Goal: Information Seeking & Learning: Learn about a topic

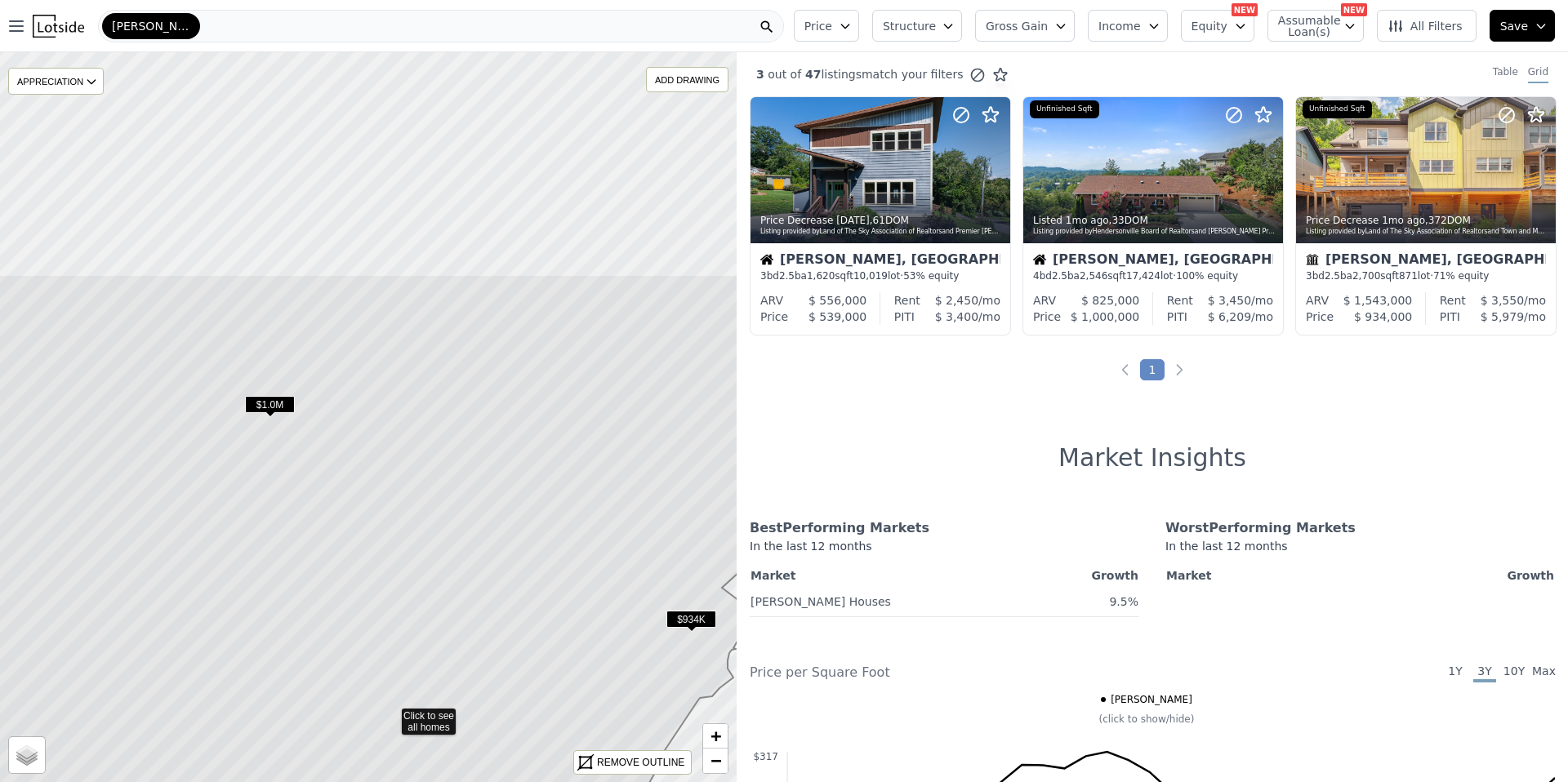
drag, startPoint x: 405, startPoint y: 217, endPoint x: 429, endPoint y: 486, distance: 270.1
click at [430, 499] on icon at bounding box center [391, 714] width 887 height 880
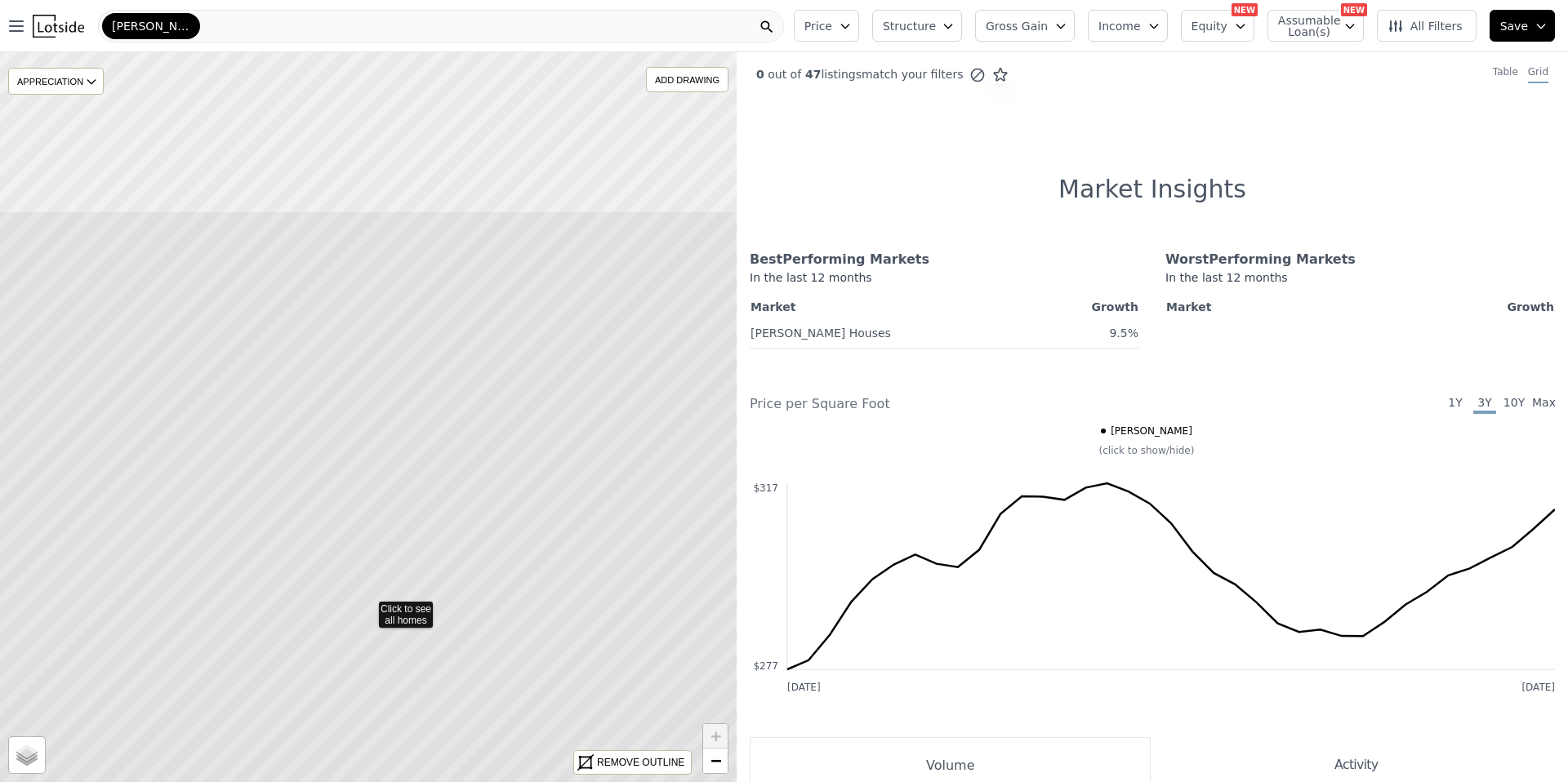
drag, startPoint x: 393, startPoint y: 227, endPoint x: 392, endPoint y: 417, distance: 190.0
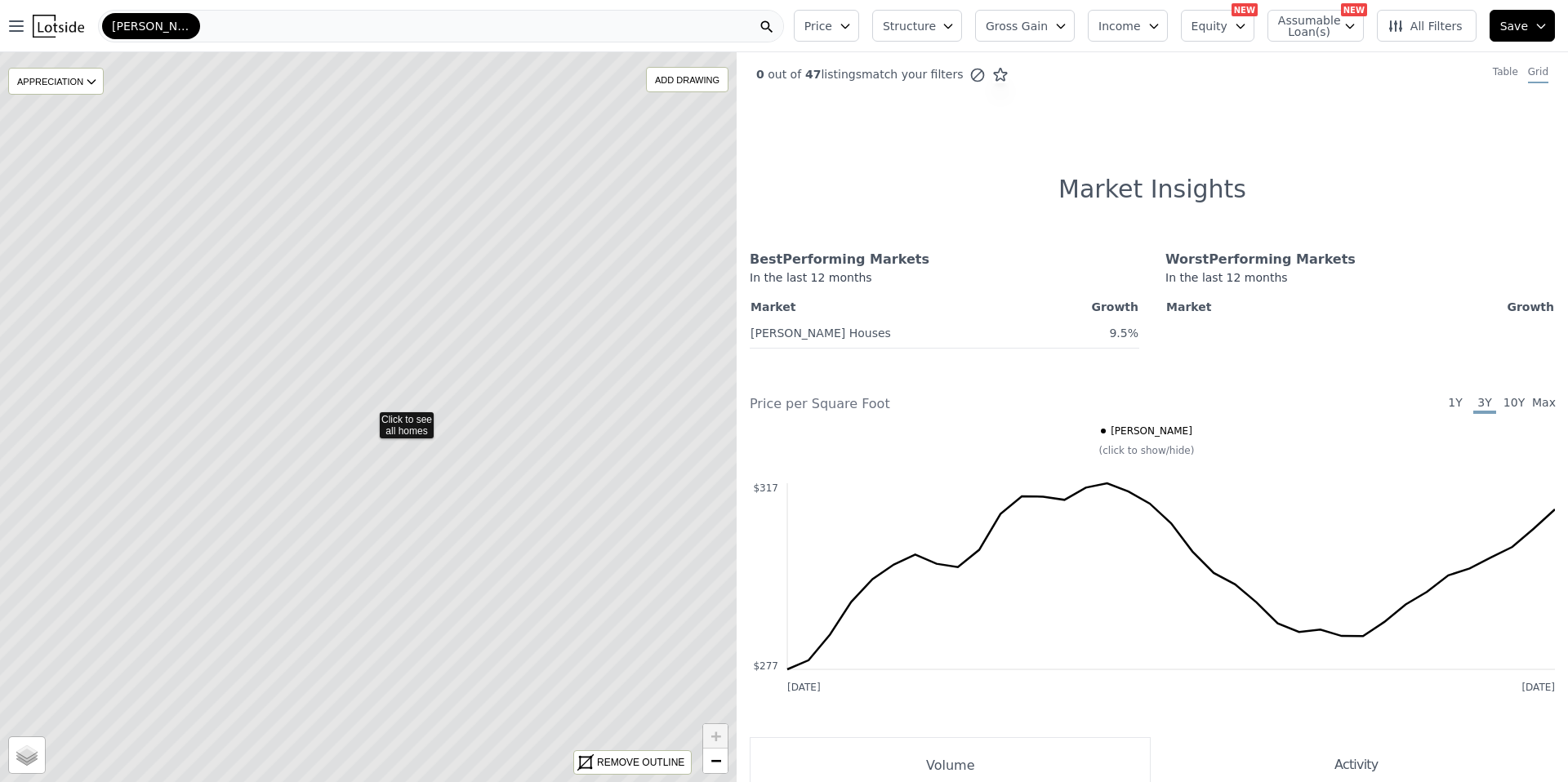
click at [371, 406] on icon at bounding box center [369, 417] width 887 height 880
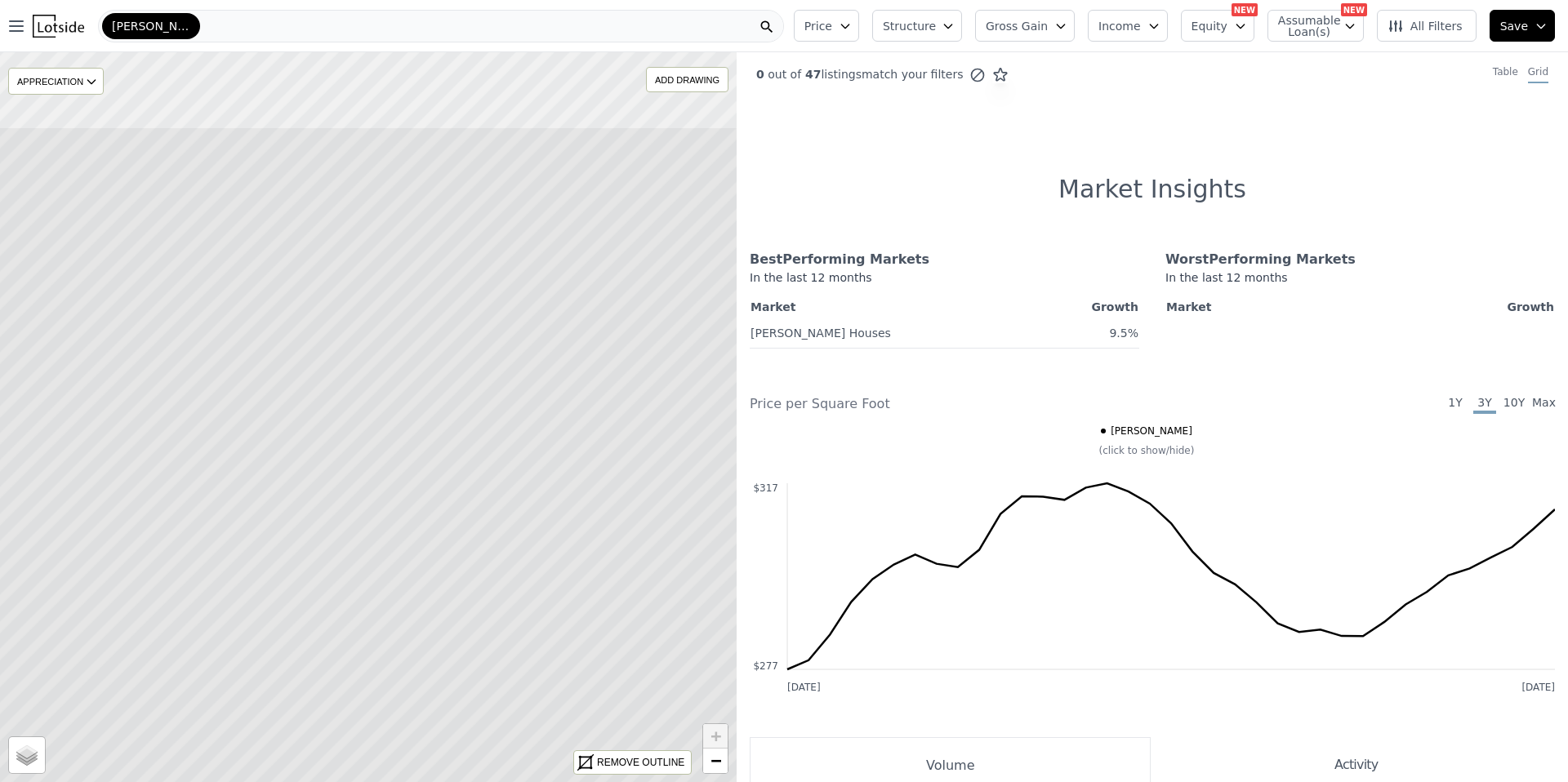
drag, startPoint x: 392, startPoint y: 516, endPoint x: 392, endPoint y: 529, distance: 13.0
click at [392, 531] on icon at bounding box center [342, 566] width 887 height 880
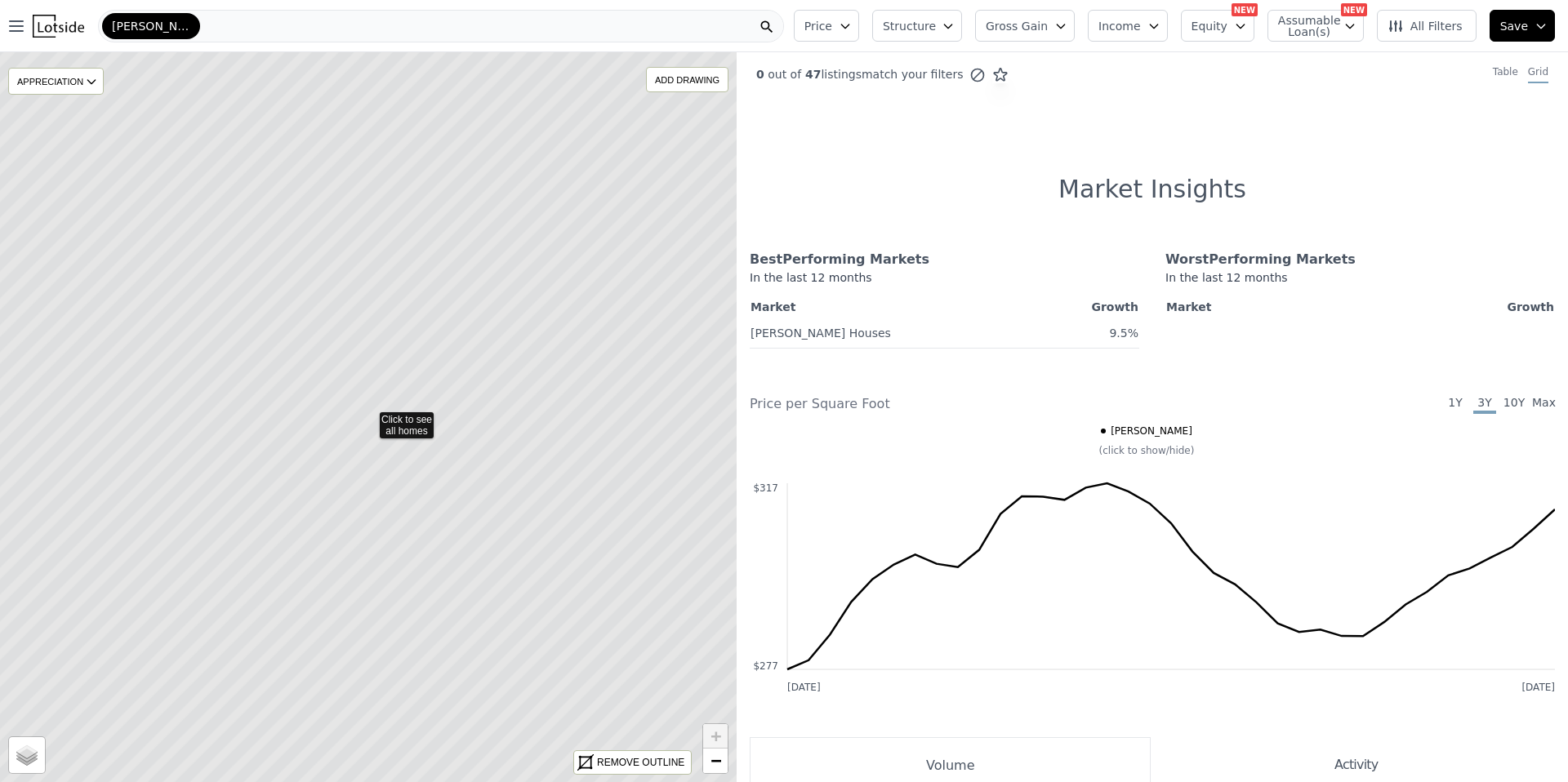
click at [832, 31] on span "Price" at bounding box center [818, 26] width 28 height 16
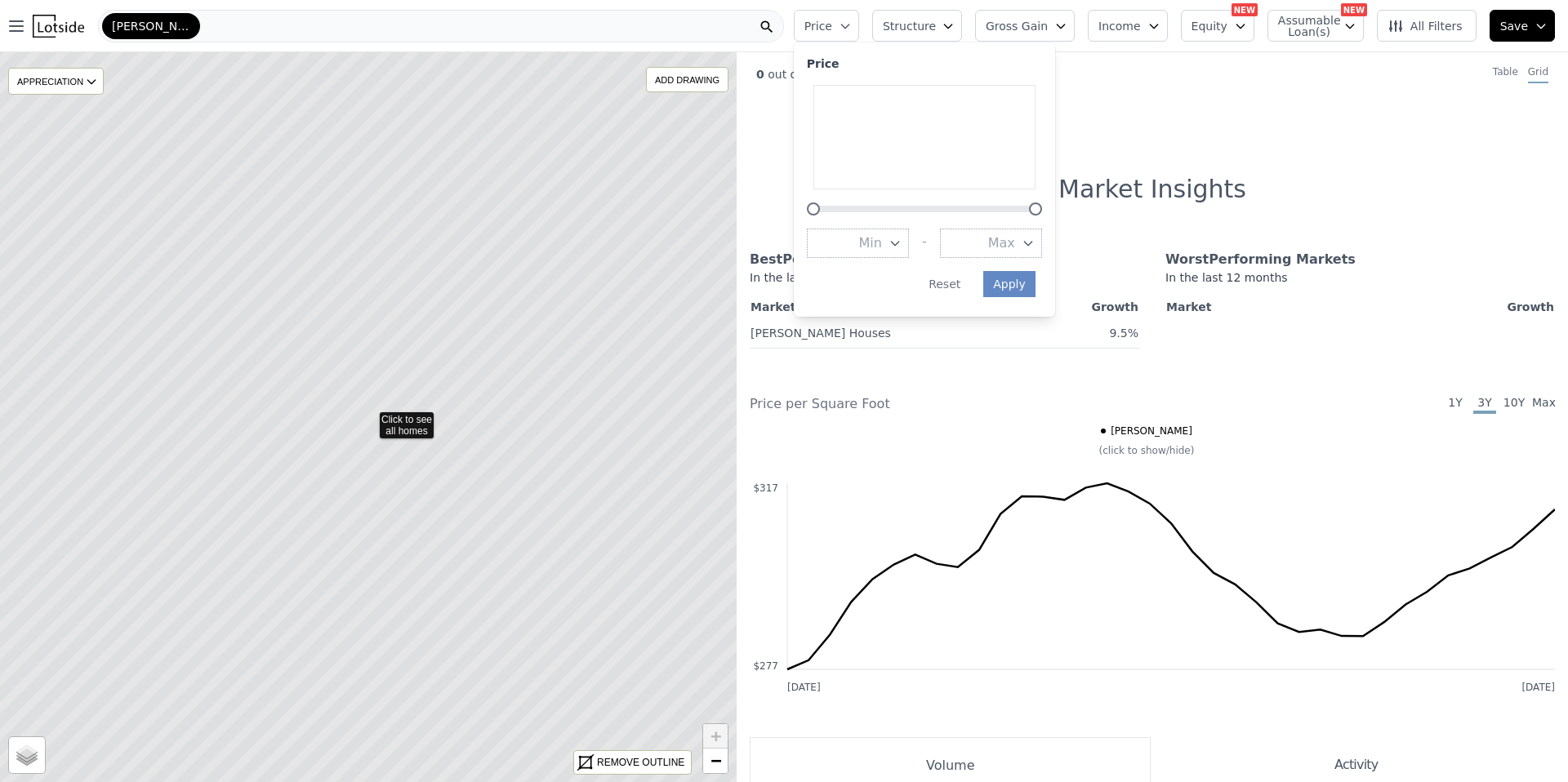
click at [926, 20] on span "Structure" at bounding box center [909, 26] width 52 height 16
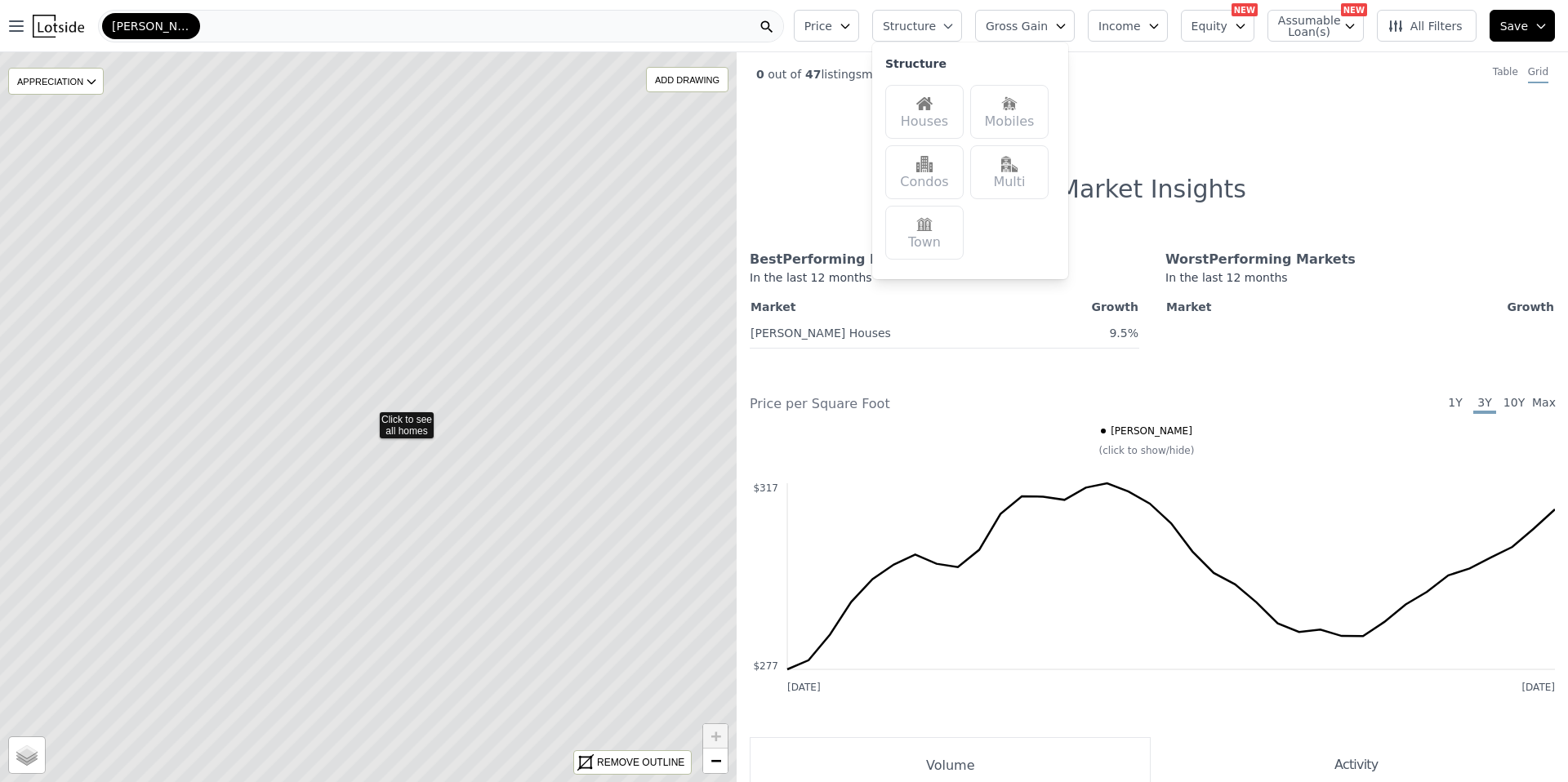
click at [926, 101] on div "Houses" at bounding box center [924, 112] width 78 height 54
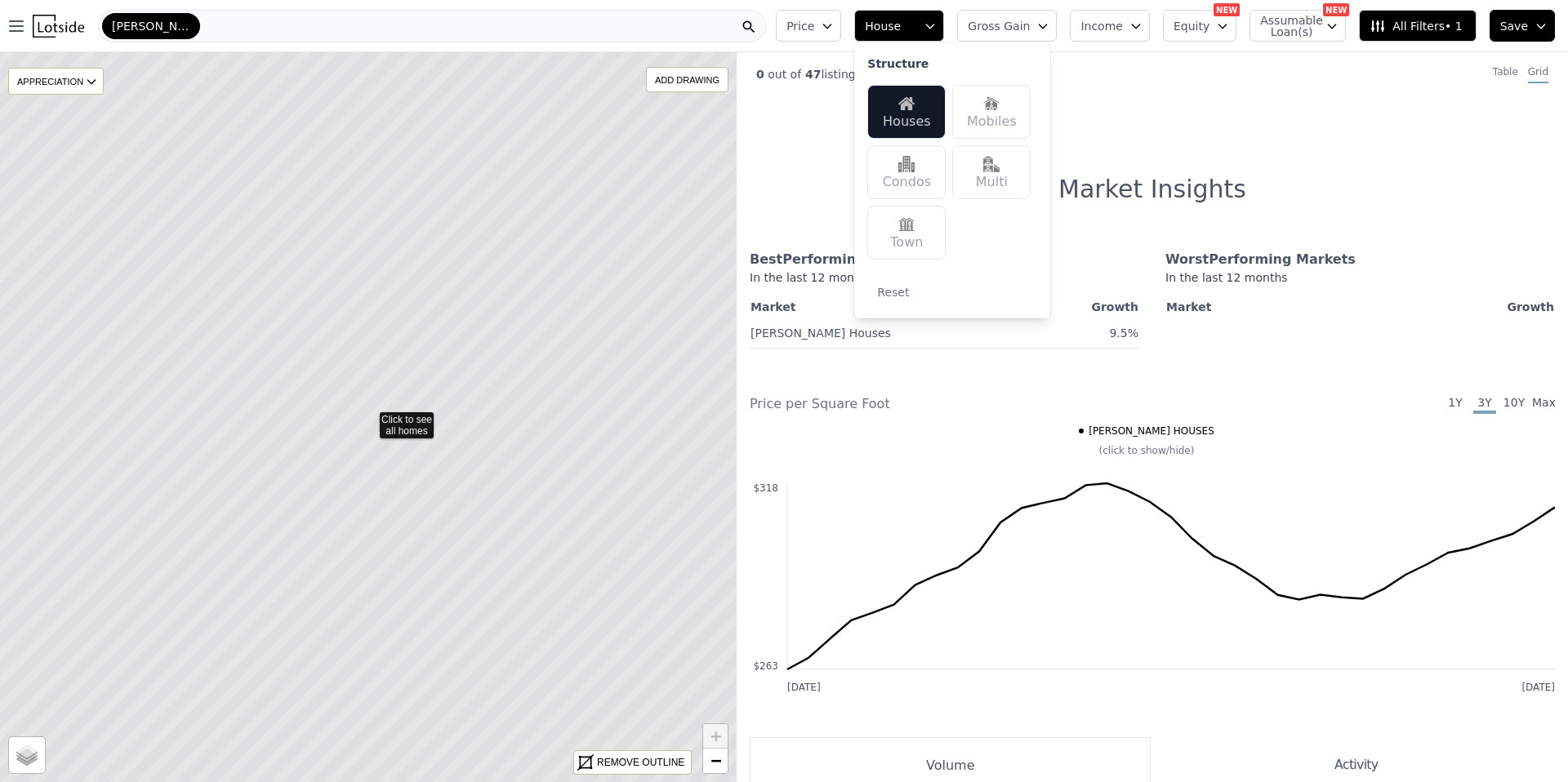
click at [398, 432] on icon at bounding box center [369, 417] width 887 height 880
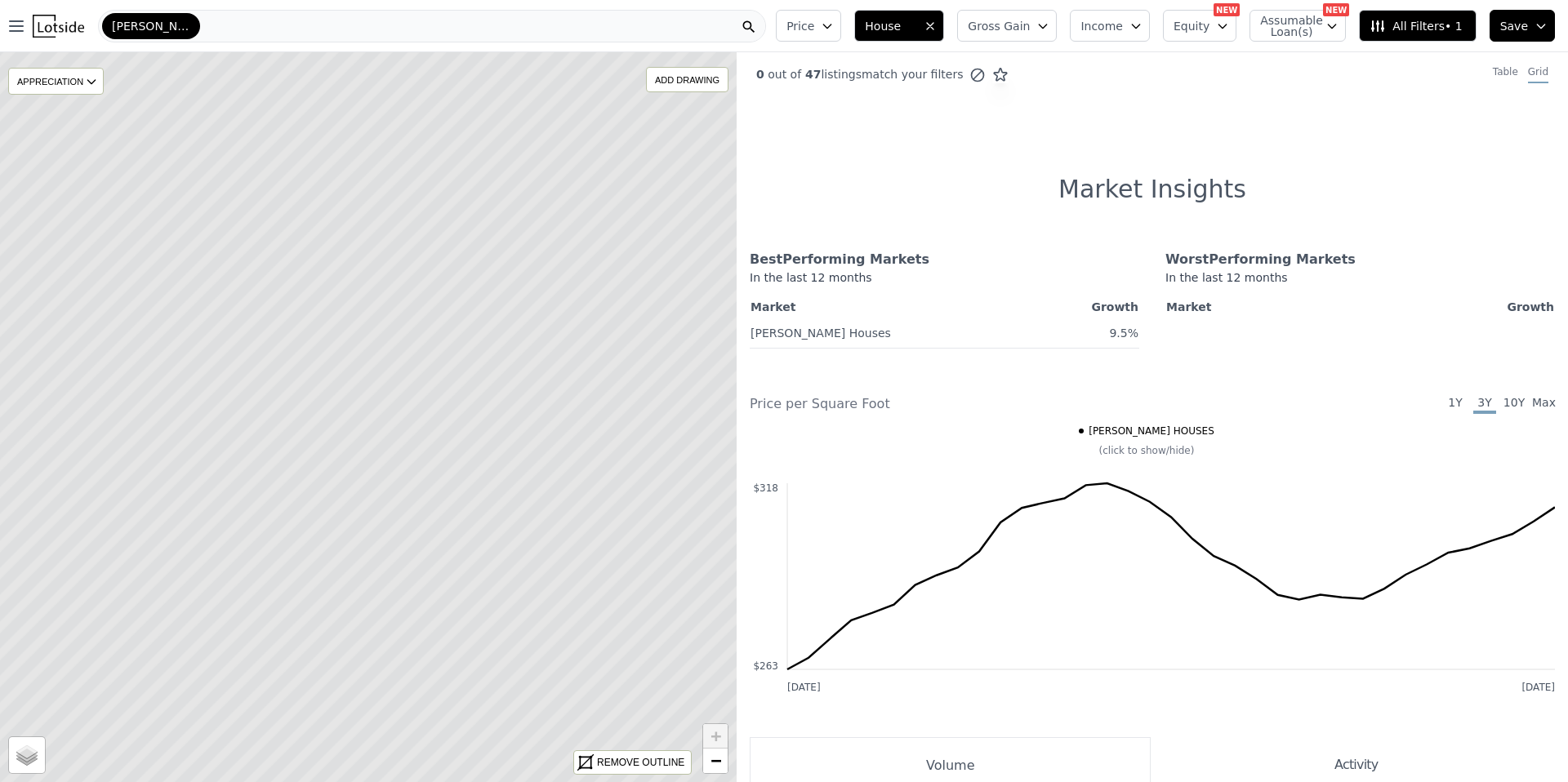
click at [405, 409] on icon at bounding box center [369, 417] width 887 height 880
drag, startPoint x: 411, startPoint y: 320, endPoint x: 439, endPoint y: 225, distance: 99.0
click at [439, 225] on icon at bounding box center [396, 324] width 887 height 880
drag, startPoint x: 416, startPoint y: 392, endPoint x: 417, endPoint y: 414, distance: 22.0
click at [416, 394] on icon at bounding box center [369, 417] width 887 height 880
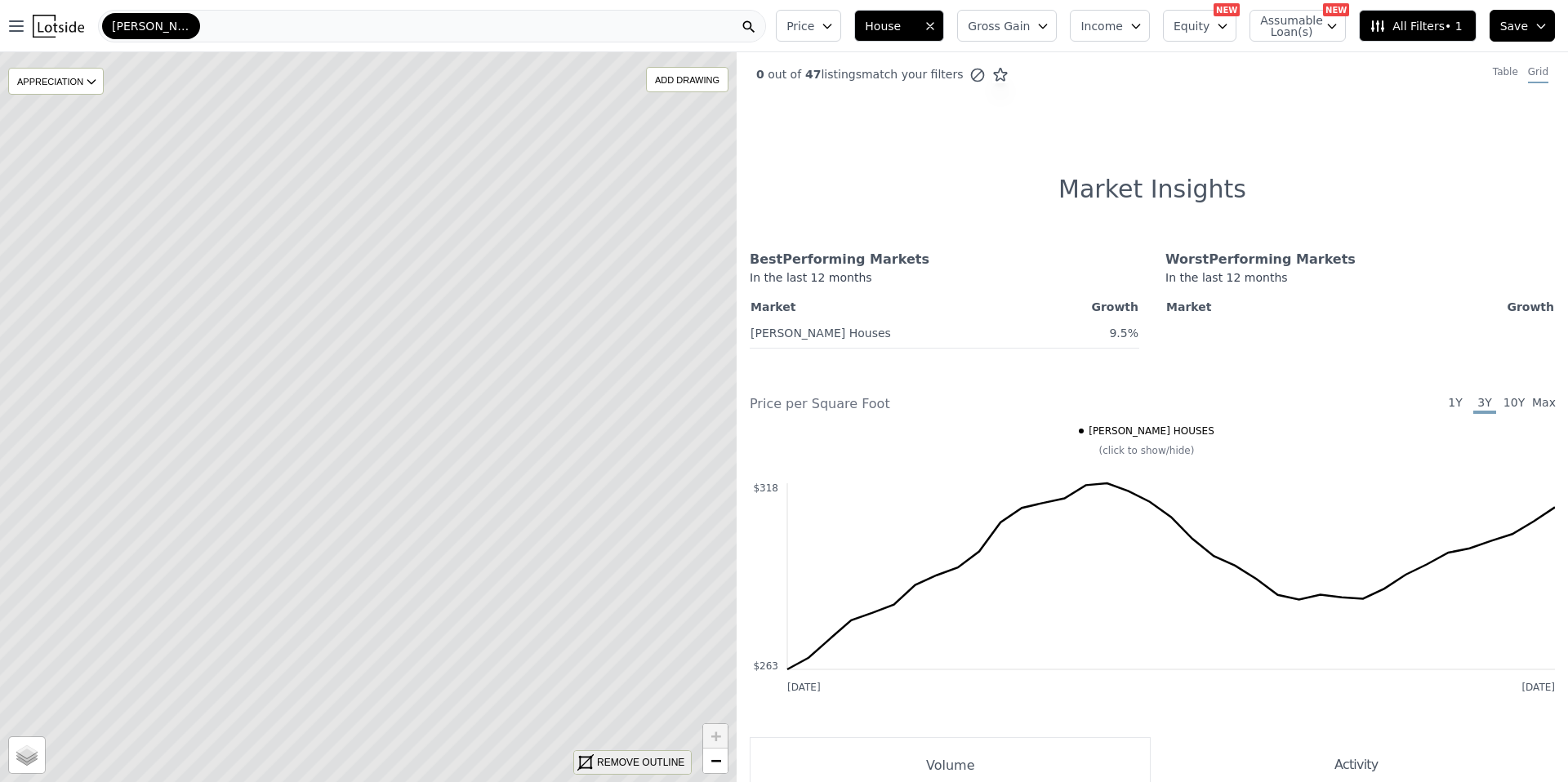
click at [655, 760] on div "REMOVE OUTLINE" at bounding box center [640, 762] width 87 height 15
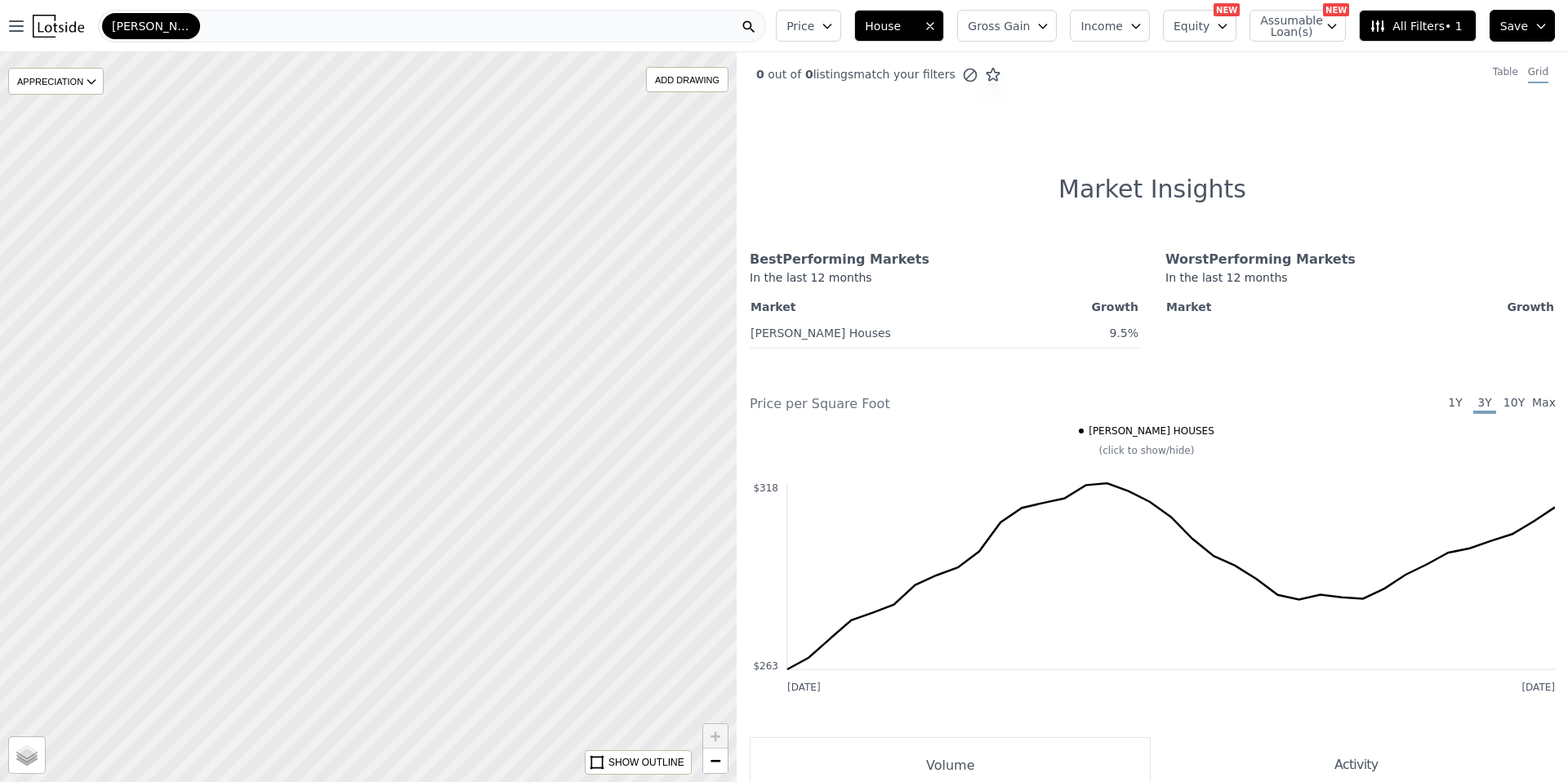
click at [445, 319] on div at bounding box center [368, 417] width 884 height 876
click at [258, 26] on div "[PERSON_NAME]" at bounding box center [431, 26] width 668 height 33
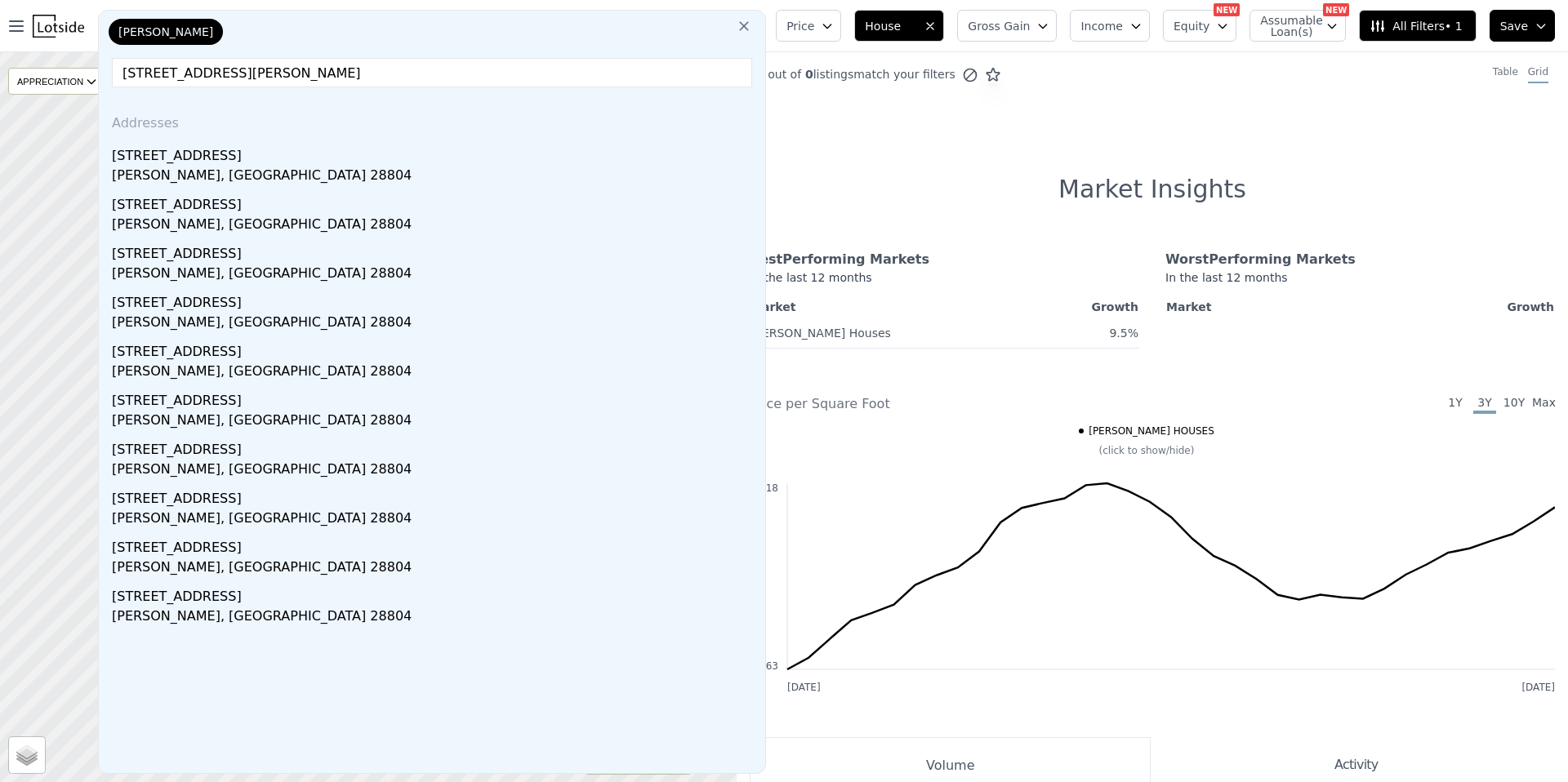
type input "[STREET_ADDRESS][PERSON_NAME]"
